Goal: Answer question/provide support: Share knowledge or assist other users

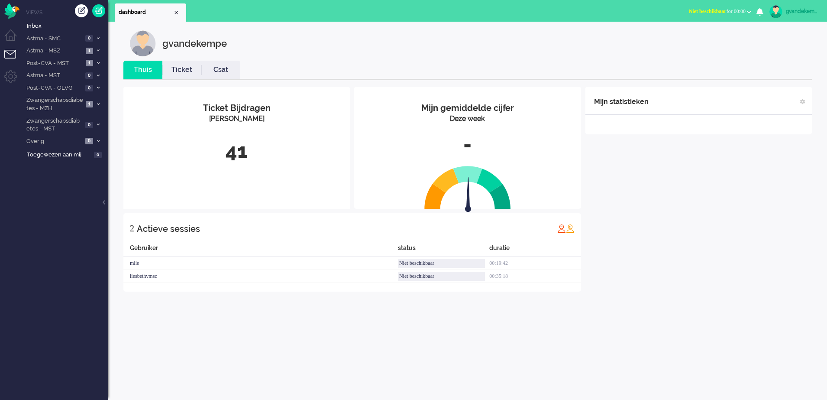
click at [748, 11] on b "button" at bounding box center [749, 11] width 4 height 3
click at [685, 40] on label "Online" at bounding box center [715, 38] width 68 height 7
click at [696, 327] on div "gvandekempe Thuis Ticket Csat Mijn gemiddelde cijfer Deze week - Ticket Bijdrag…" at bounding box center [467, 211] width 719 height 378
click at [92, 104] on span "1" at bounding box center [89, 104] width 7 height 6
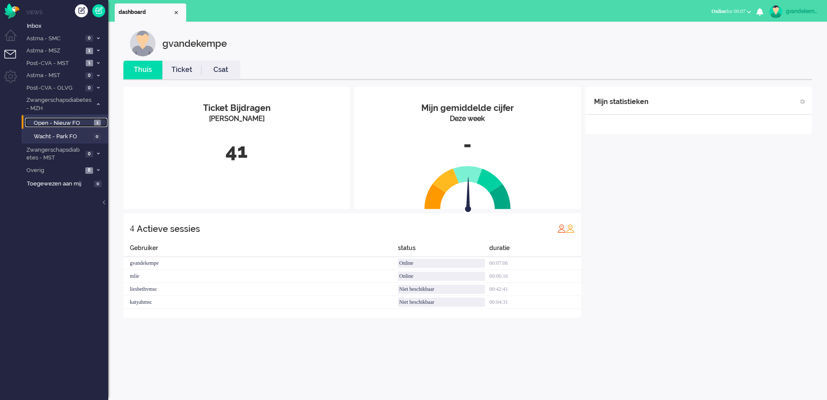
click at [89, 120] on span "Open - Nieuw FO" at bounding box center [63, 123] width 58 height 8
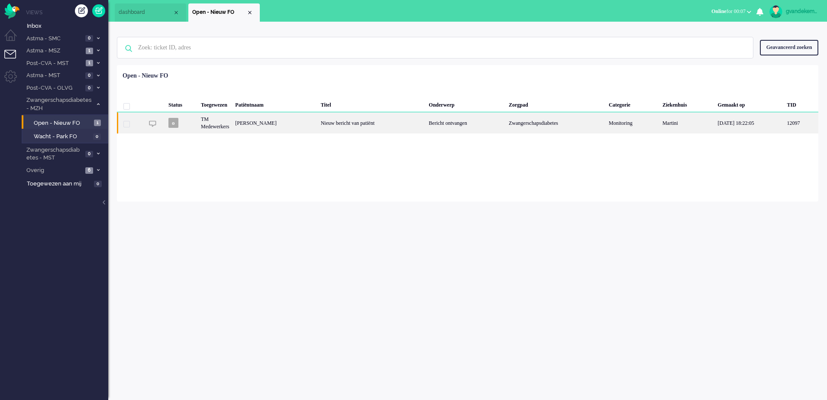
click at [294, 125] on div "[PERSON_NAME]" at bounding box center [274, 122] width 85 height 21
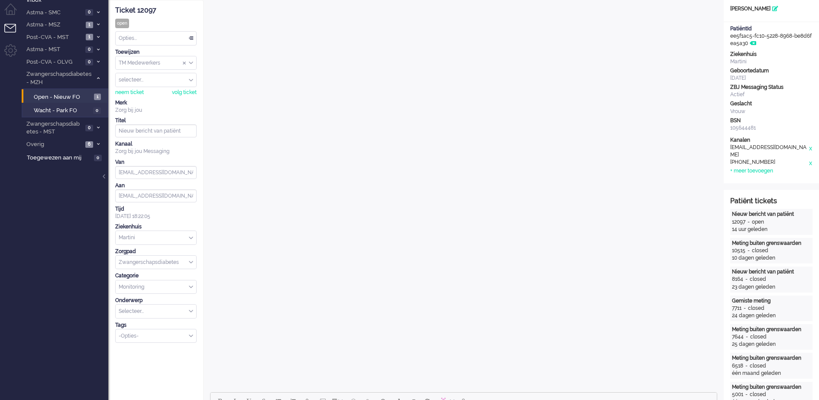
scroll to position [405, 0]
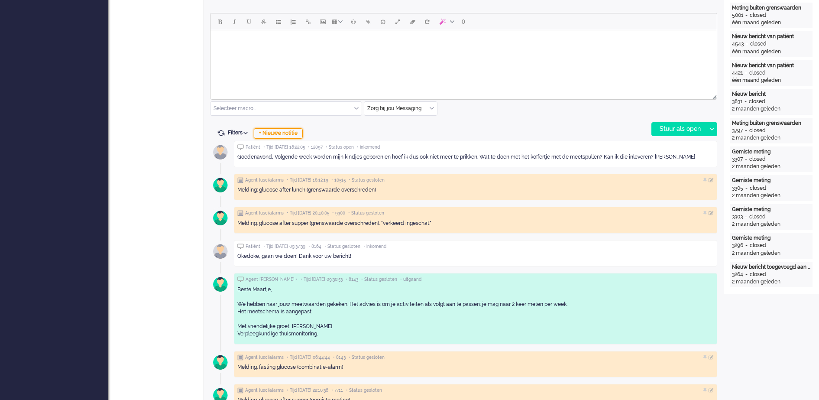
click at [285, 133] on div "+ Nieuwe notitie" at bounding box center [278, 133] width 49 height 10
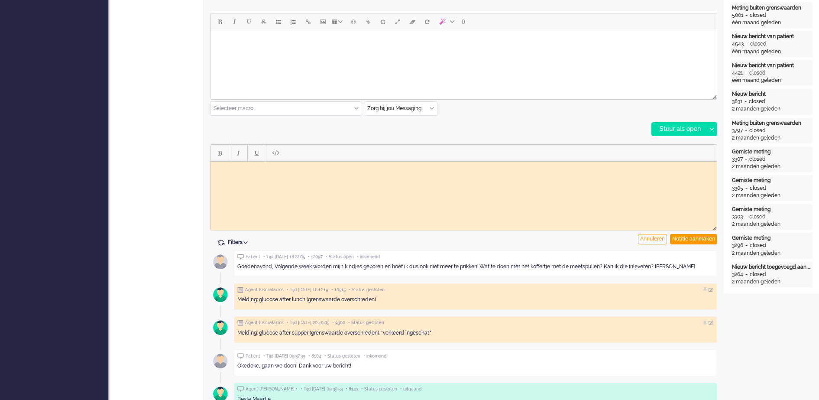
scroll to position [0, 0]
click at [249, 168] on body "Rich Text Area. Press ALT-0 for help." at bounding box center [463, 168] width 499 height 6
click at [699, 238] on div "Notitie aanmaken" at bounding box center [693, 239] width 47 height 10
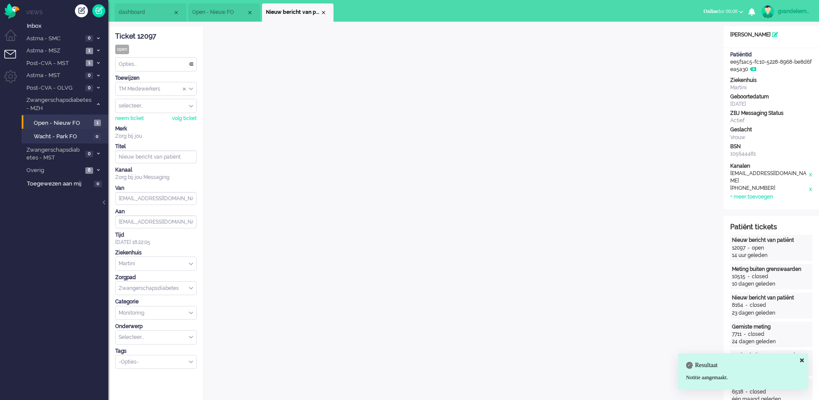
click at [191, 88] on div "TM Medewerkers" at bounding box center [156, 88] width 81 height 13
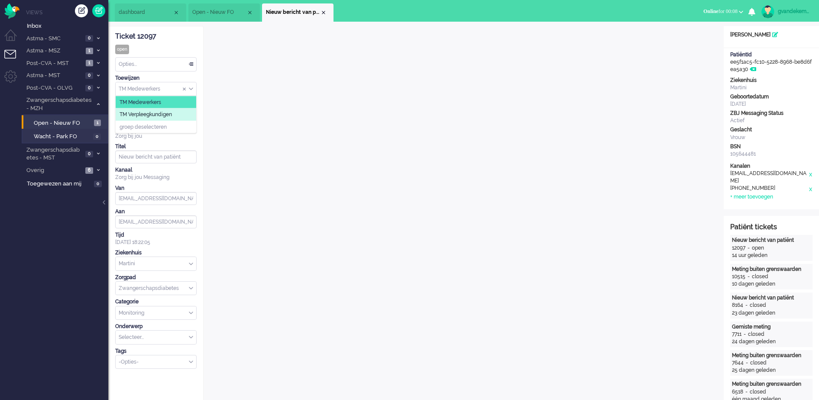
click at [170, 114] on span "TM Verpleegkundigen" at bounding box center [146, 114] width 52 height 7
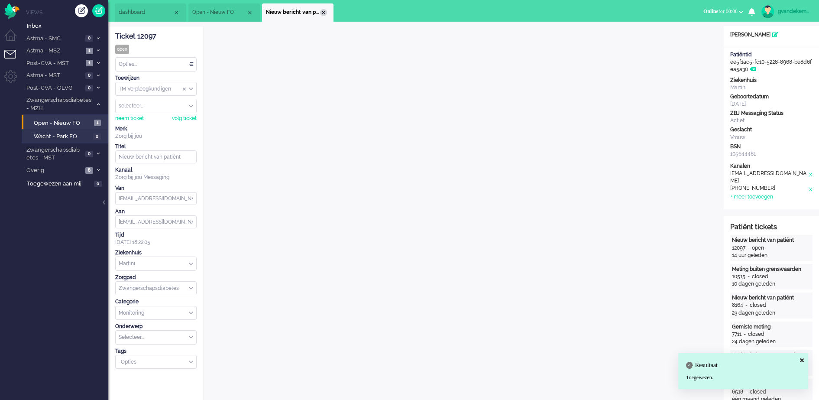
click at [323, 13] on div "Close tab" at bounding box center [323, 12] width 7 height 7
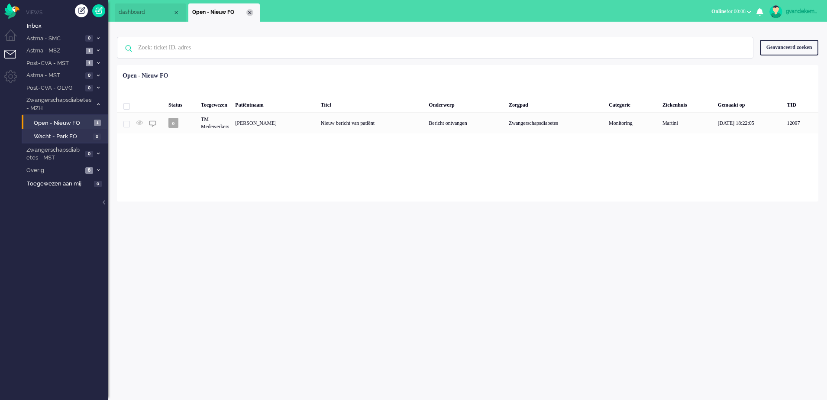
click at [252, 13] on div "Close tab" at bounding box center [249, 12] width 7 height 7
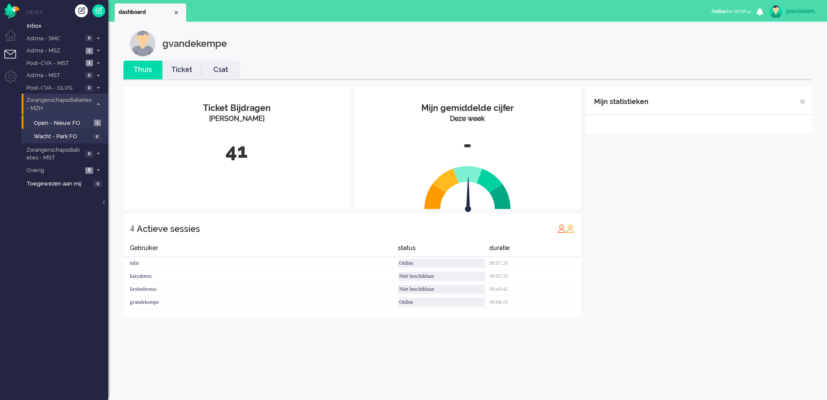
click at [97, 105] on icon at bounding box center [98, 104] width 3 height 3
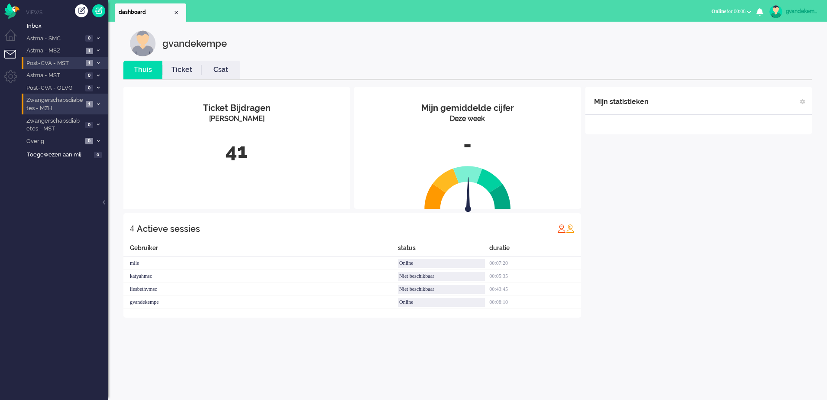
click at [98, 63] on icon at bounding box center [98, 62] width 3 height 3
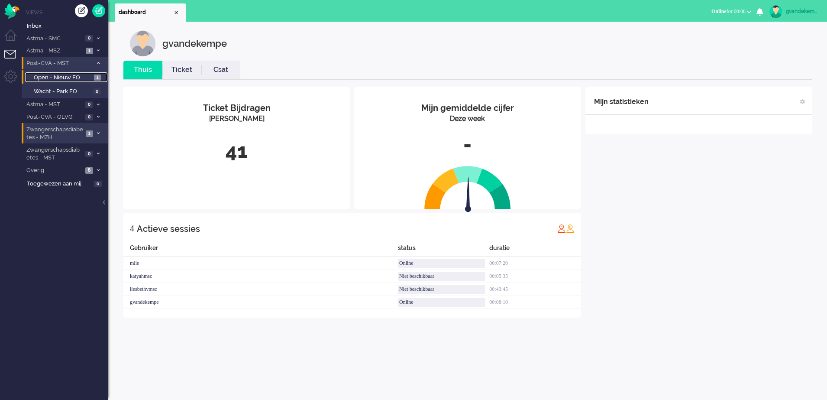
click at [73, 76] on span "Open - Nieuw FO" at bounding box center [63, 78] width 58 height 8
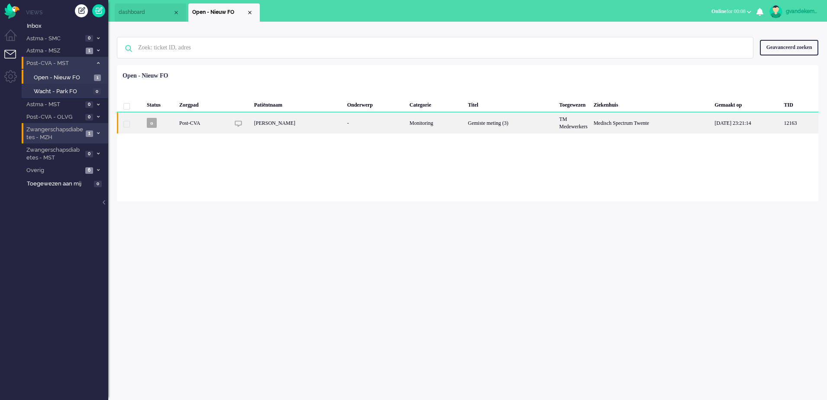
click at [216, 122] on div "Post-CVA" at bounding box center [202, 122] width 53 height 21
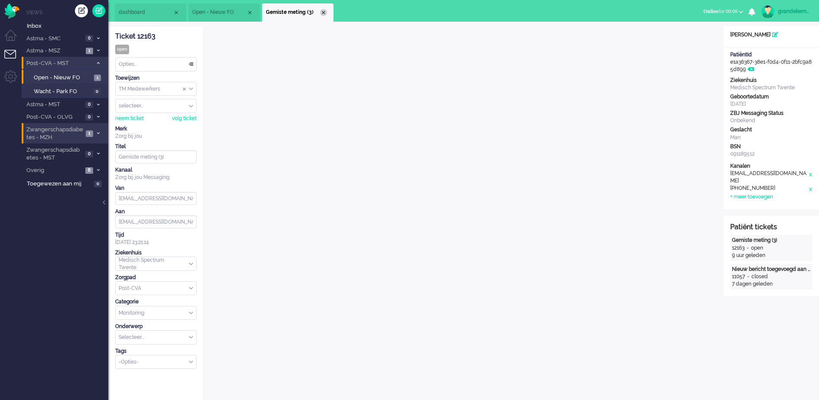
click at [321, 13] on div "Close tab" at bounding box center [323, 12] width 7 height 7
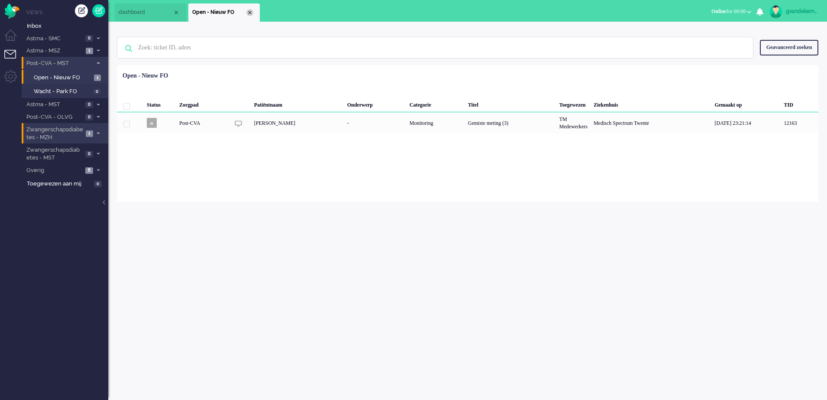
click at [250, 10] on div "Close tab" at bounding box center [249, 12] width 7 height 7
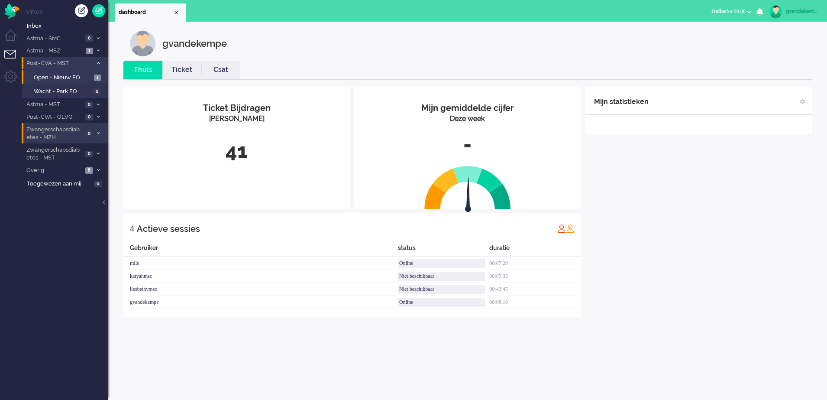
click at [97, 63] on icon at bounding box center [98, 62] width 3 height 3
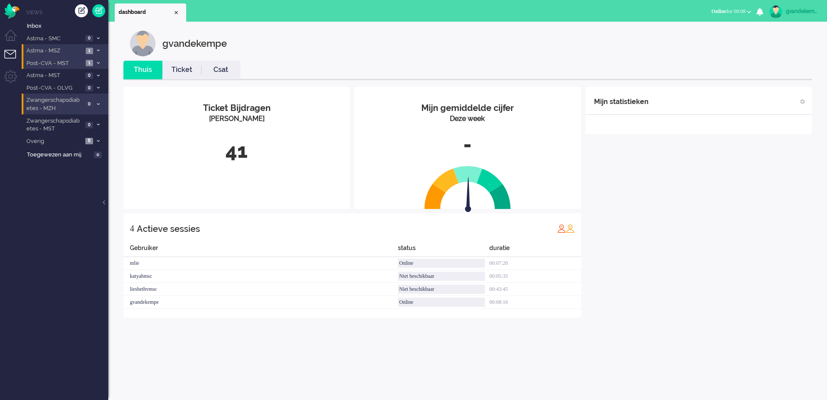
click at [96, 49] on span at bounding box center [98, 50] width 6 height 5
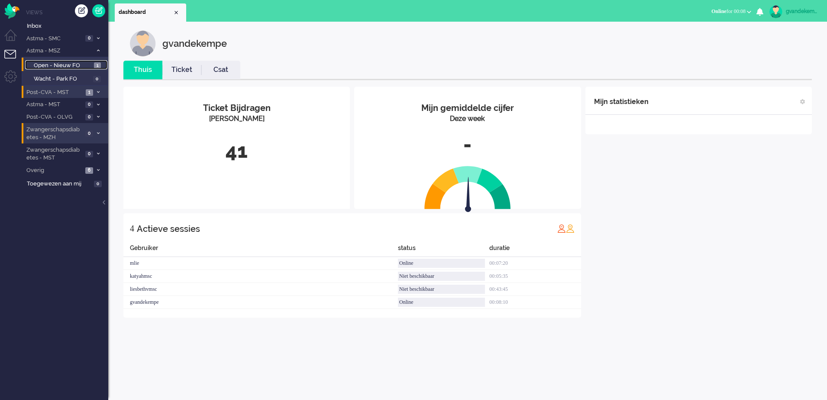
click at [83, 67] on span "Open - Nieuw FO" at bounding box center [63, 65] width 58 height 8
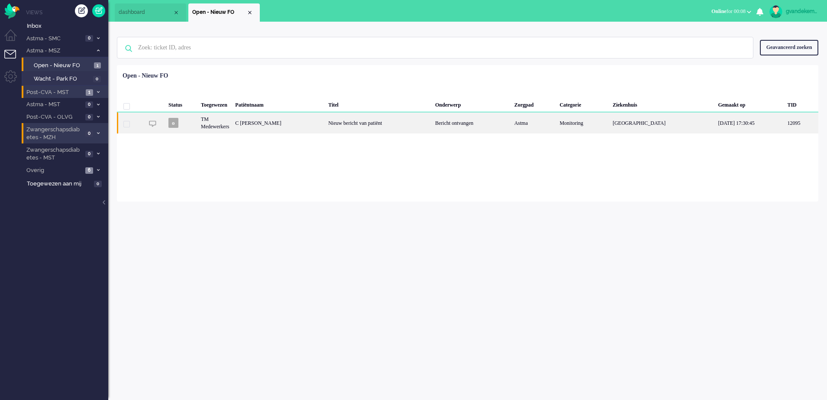
click at [227, 122] on div "TM Medewerkers" at bounding box center [215, 122] width 34 height 21
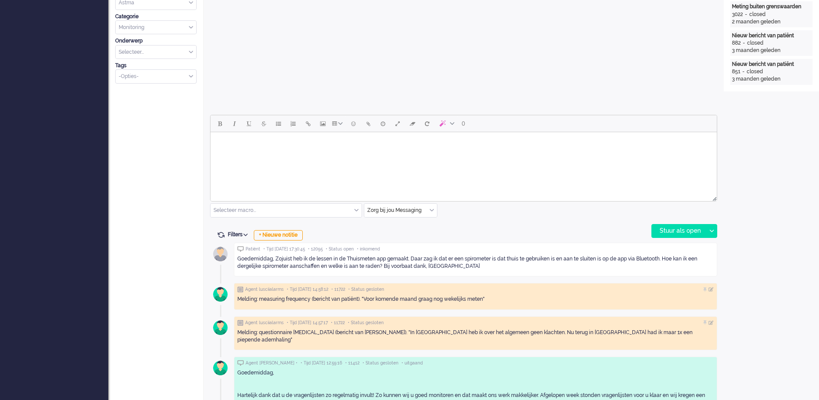
scroll to position [325, 0]
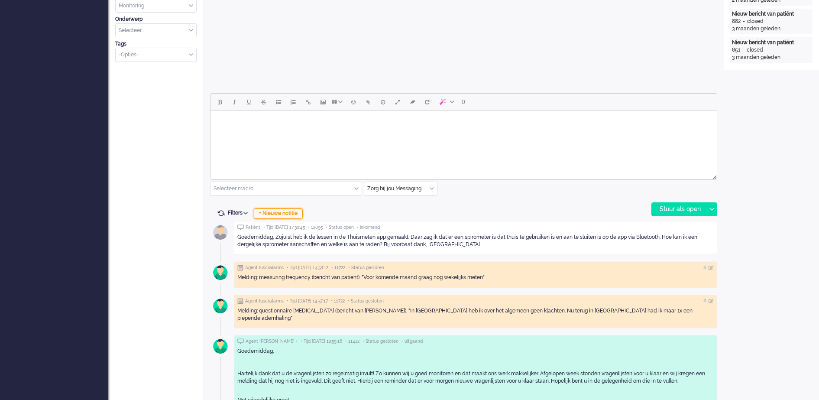
click at [294, 214] on div "+ Nieuwe notitie" at bounding box center [278, 213] width 49 height 10
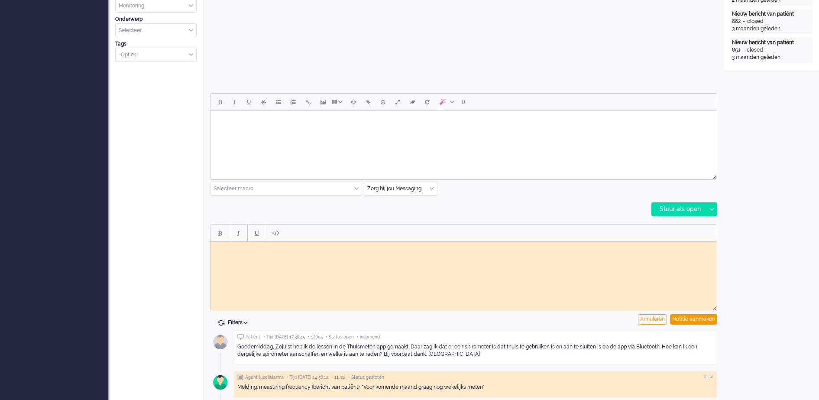
scroll to position [0, 0]
click at [301, 252] on html at bounding box center [463, 247] width 506 height 13
click at [682, 316] on div "Notitie aanmaken" at bounding box center [693, 319] width 47 height 10
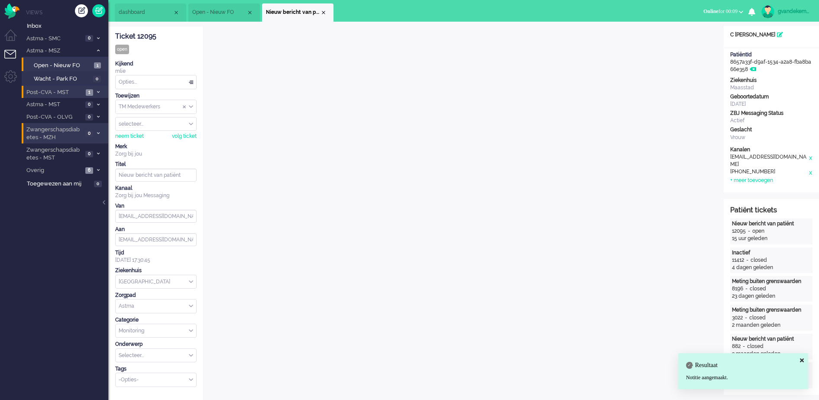
click at [189, 105] on div "TM Medewerkers" at bounding box center [156, 106] width 81 height 13
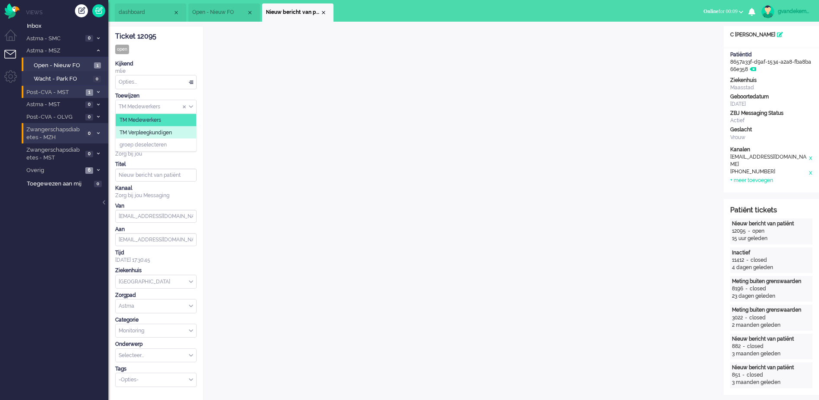
click at [174, 134] on li "TM Verpleegkundigen" at bounding box center [156, 132] width 81 height 13
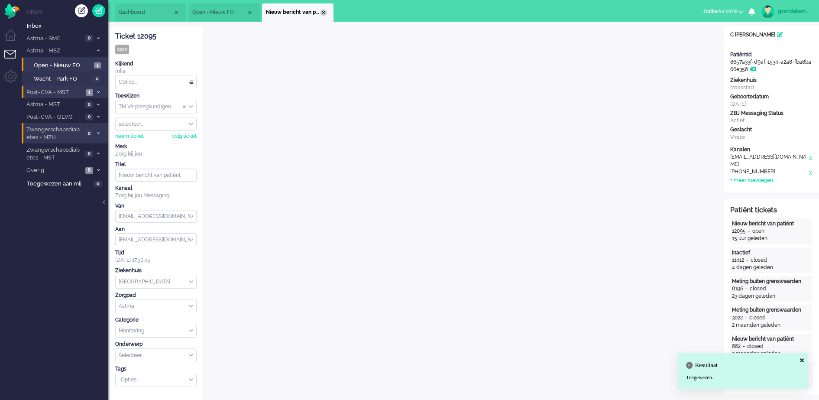
click at [325, 13] on div "Close tab" at bounding box center [323, 12] width 7 height 7
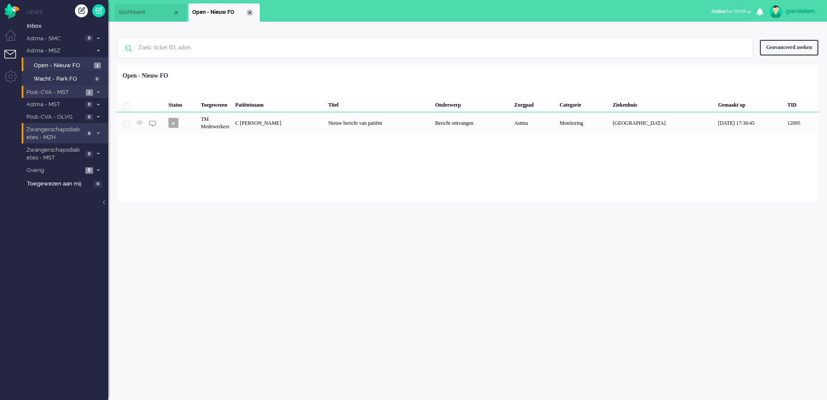
click at [249, 13] on div "Close tab" at bounding box center [249, 12] width 7 height 7
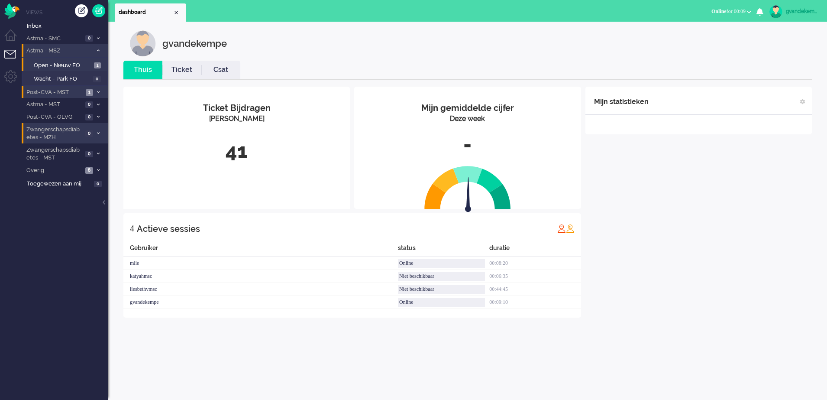
click at [98, 49] on icon at bounding box center [98, 50] width 3 height 3
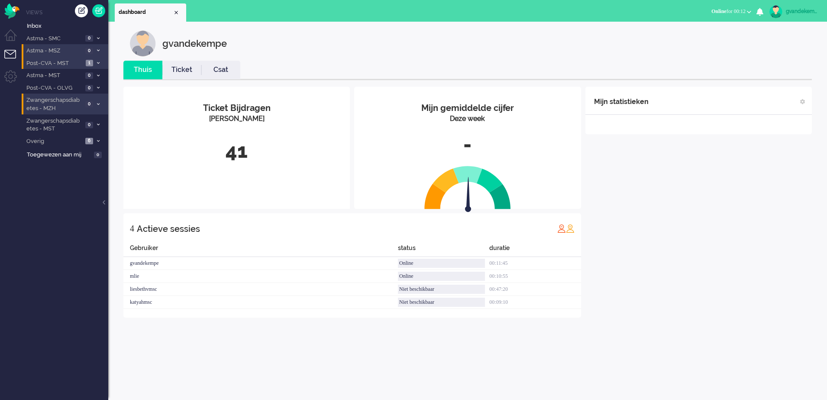
click at [692, 231] on div "Mijn statistieken + Statistieken toevoegen Bel tijd (gemiddelde dag) Wrapup tij…" at bounding box center [698, 202] width 226 height 231
